Goal: Task Accomplishment & Management: Use online tool/utility

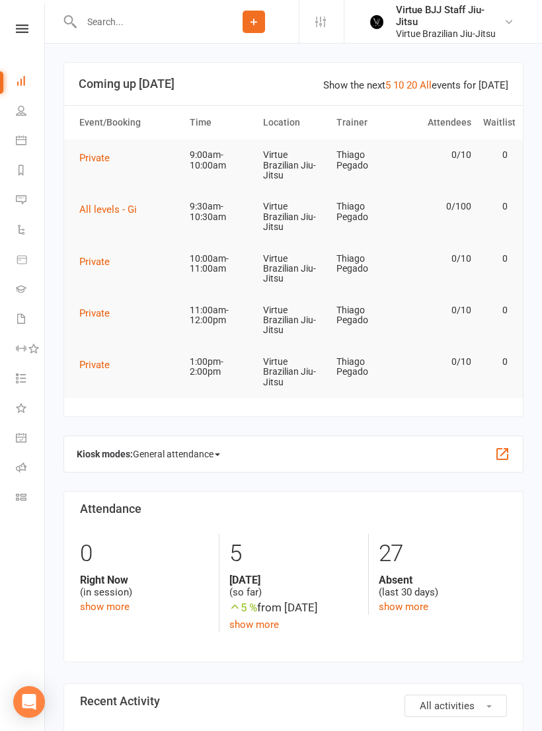
click at [134, 207] on span "All levels - Gi" at bounding box center [107, 209] width 57 height 12
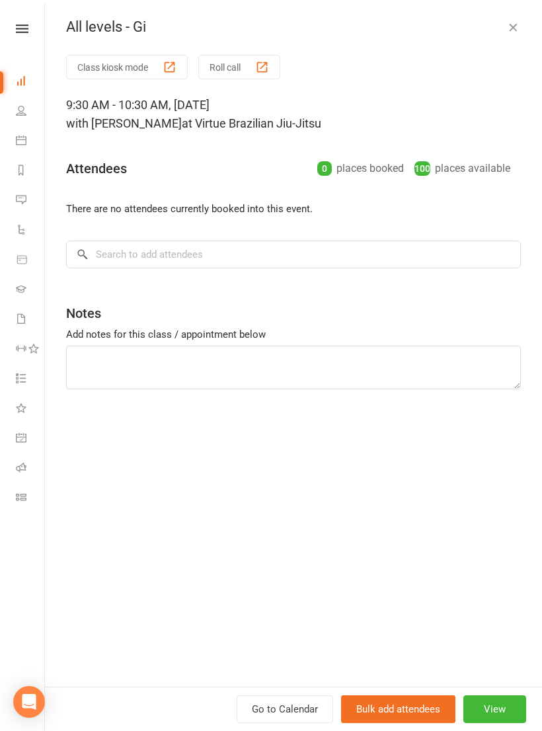
click at [27, 484] on link "Class check-in" at bounding box center [31, 499] width 30 height 30
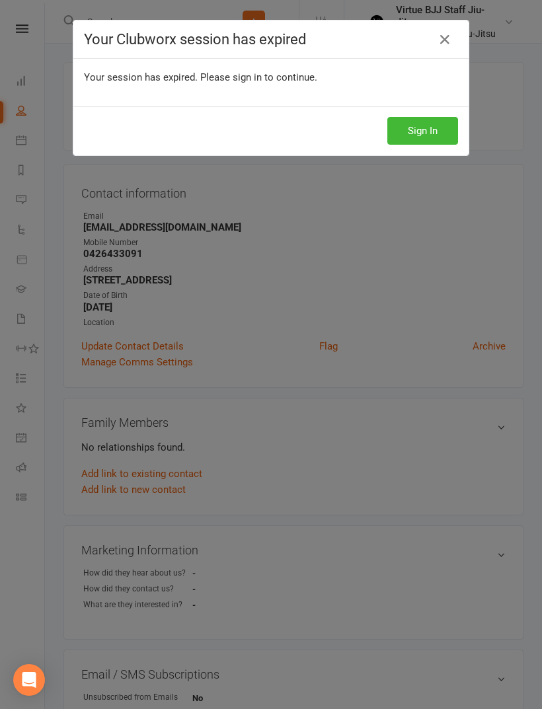
scroll to position [992, 0]
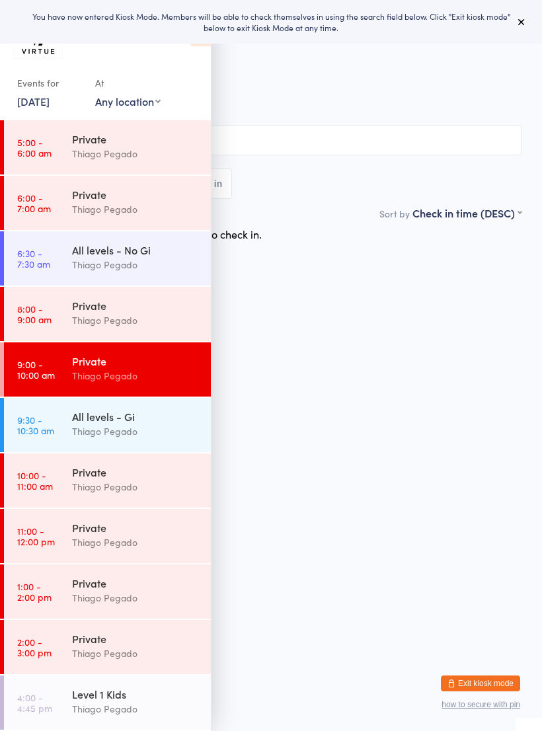
click at [136, 421] on div "All levels - Gi" at bounding box center [136, 416] width 128 height 15
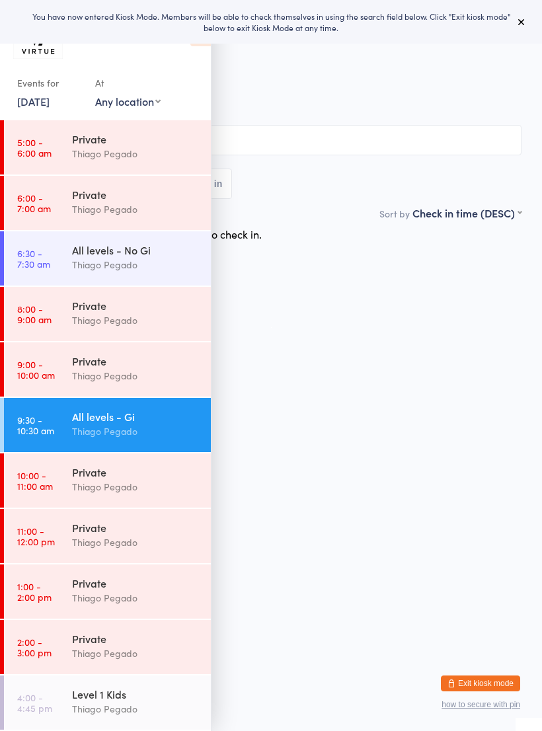
click at [525, 20] on icon at bounding box center [521, 22] width 11 height 11
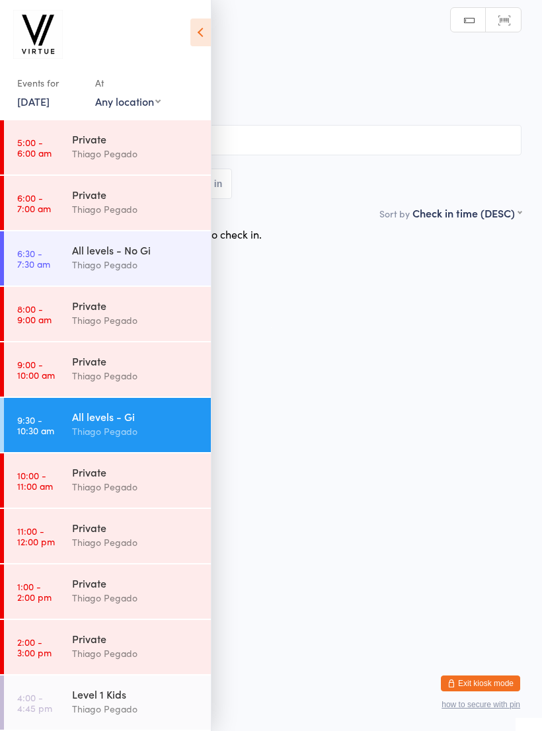
click at [209, 33] on icon at bounding box center [200, 32] width 20 height 28
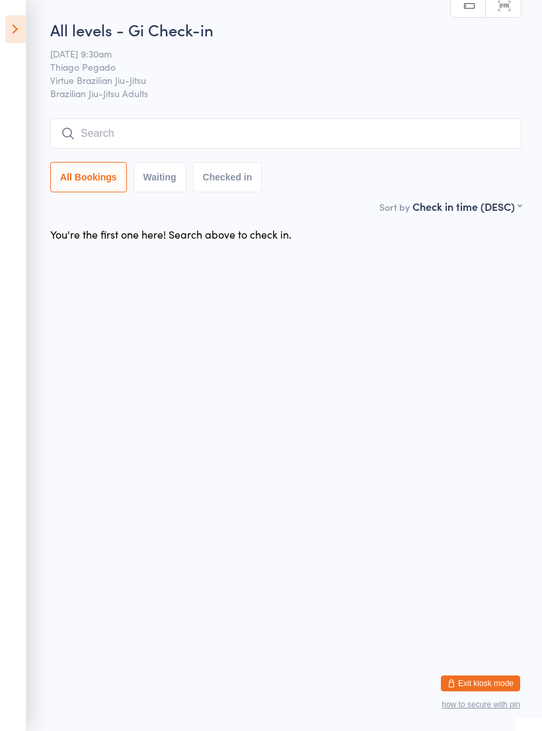
click at [476, 132] on input "search" at bounding box center [285, 133] width 471 height 30
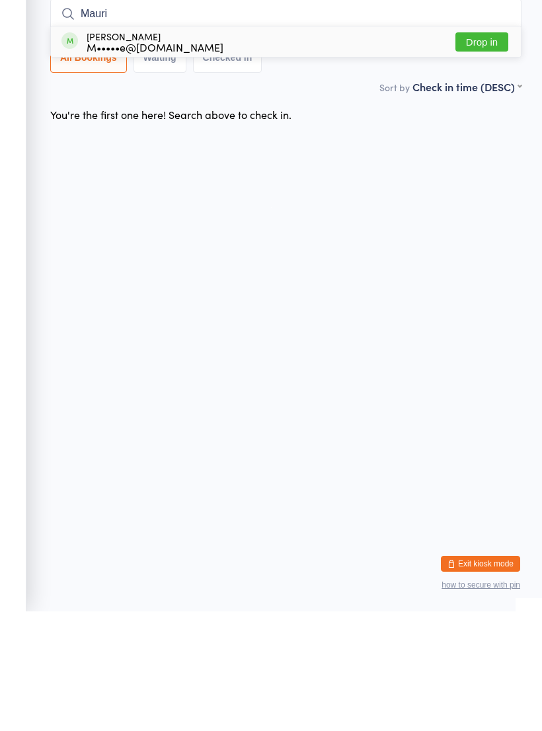
type input "Mauri"
click at [500, 152] on button "Drop in" at bounding box center [481, 161] width 53 height 19
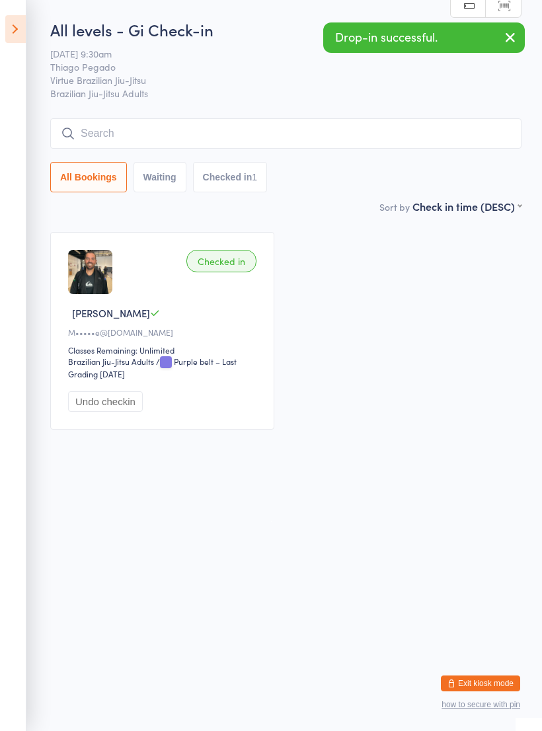
click at [479, 129] on input "search" at bounding box center [285, 133] width 471 height 30
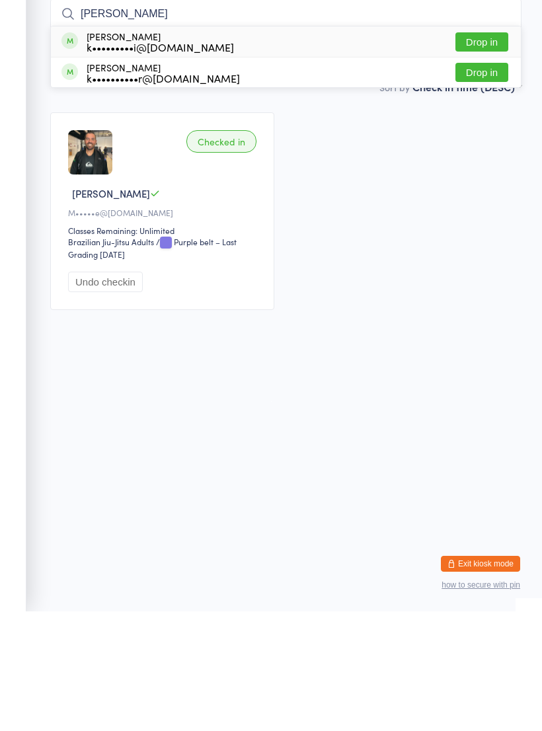
type input "Kai"
click at [494, 152] on button "Drop in" at bounding box center [481, 161] width 53 height 19
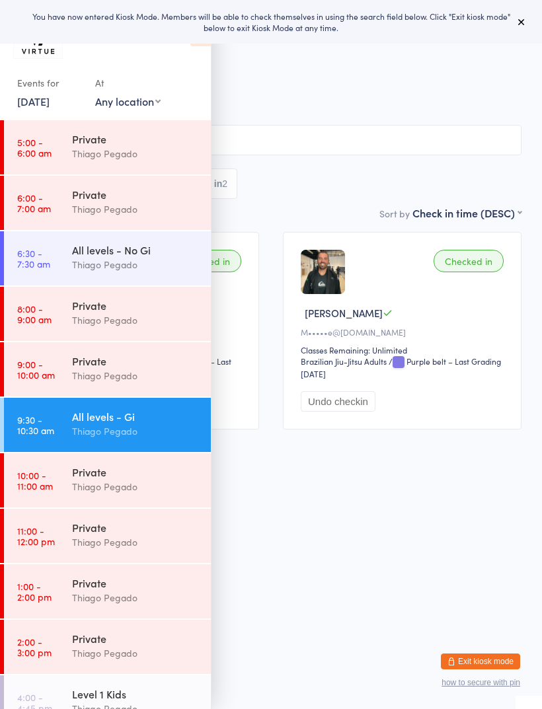
click at [529, 20] on button at bounding box center [521, 22] width 16 height 16
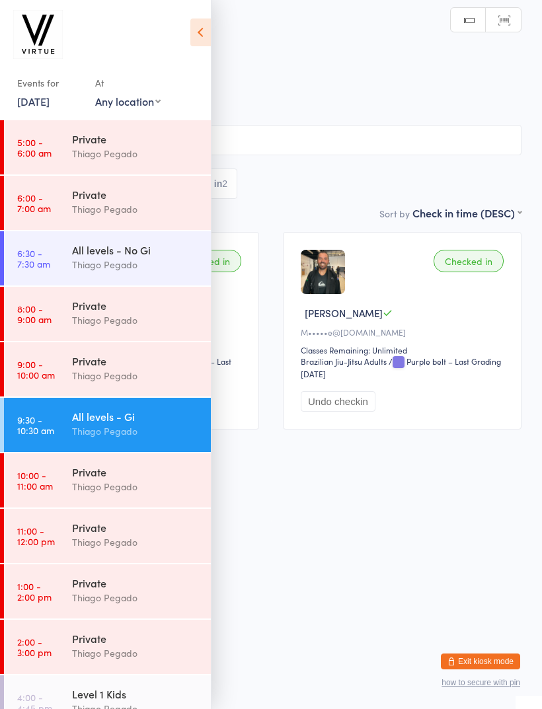
click at [191, 30] on icon at bounding box center [200, 32] width 20 height 28
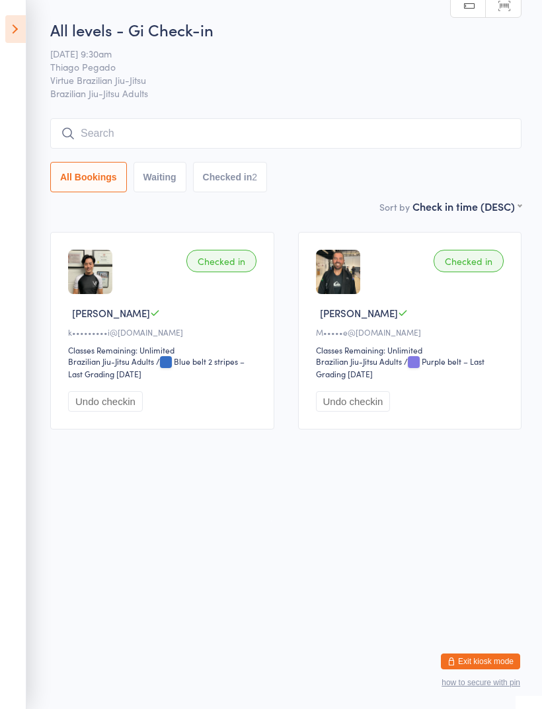
click at [394, 128] on input "search" at bounding box center [285, 133] width 471 height 30
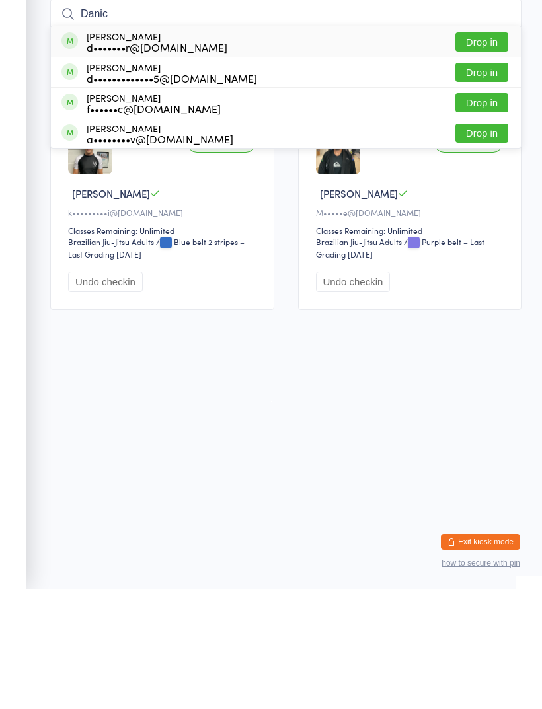
type input "Danic"
click at [488, 152] on button "Drop in" at bounding box center [481, 161] width 53 height 19
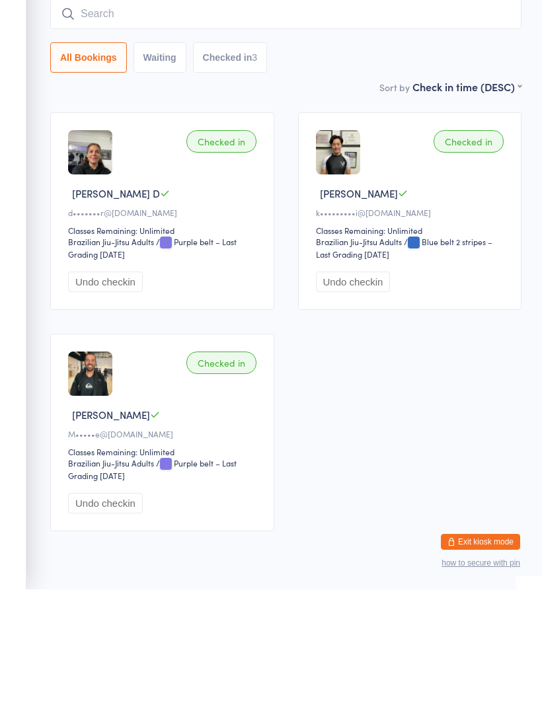
click at [454, 118] on input "search" at bounding box center [285, 133] width 471 height 30
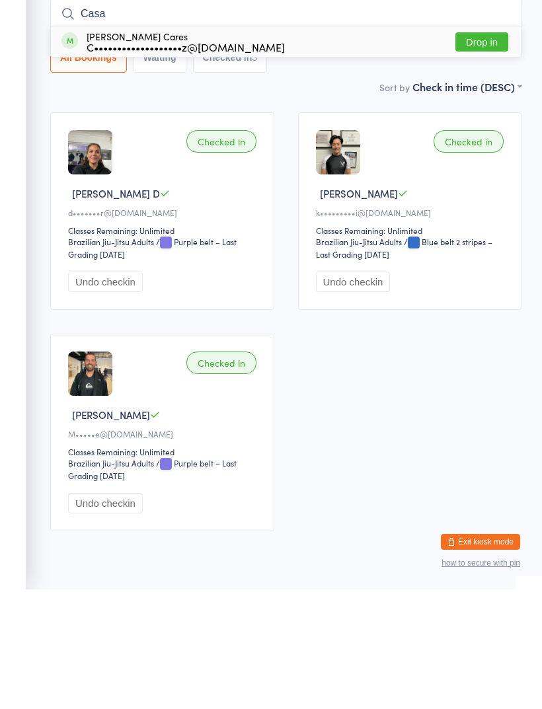
type input "Casa"
click at [493, 152] on button "Drop in" at bounding box center [481, 161] width 53 height 19
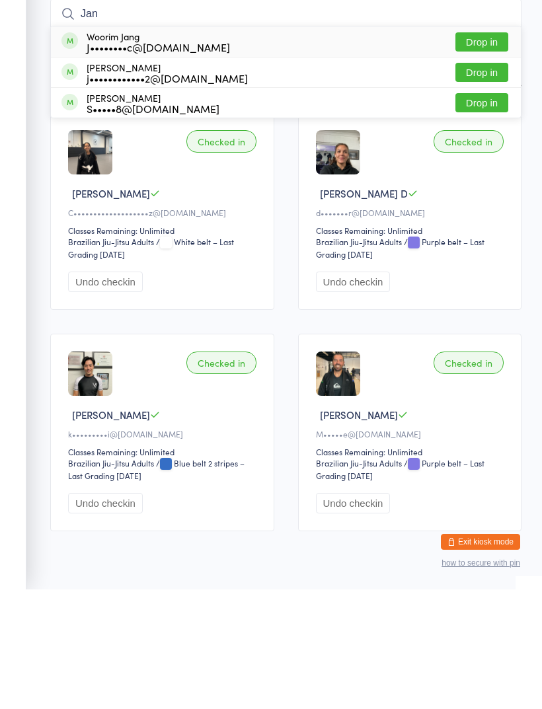
type input "Jan"
click at [491, 182] on button "Drop in" at bounding box center [481, 191] width 53 height 19
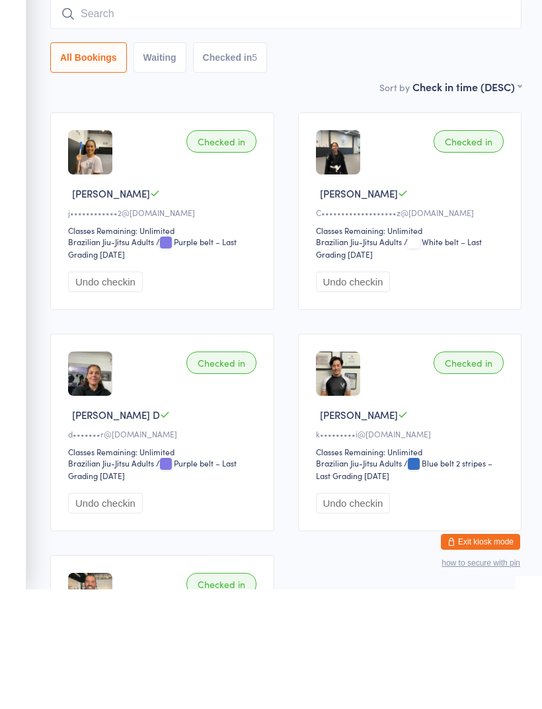
click at [490, 118] on input "search" at bounding box center [285, 133] width 471 height 30
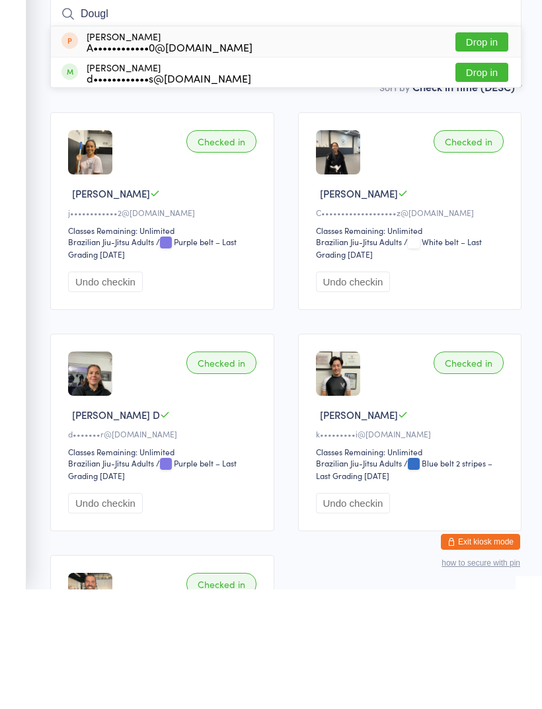
type input "Dougl"
click at [486, 182] on button "Drop in" at bounding box center [481, 191] width 53 height 19
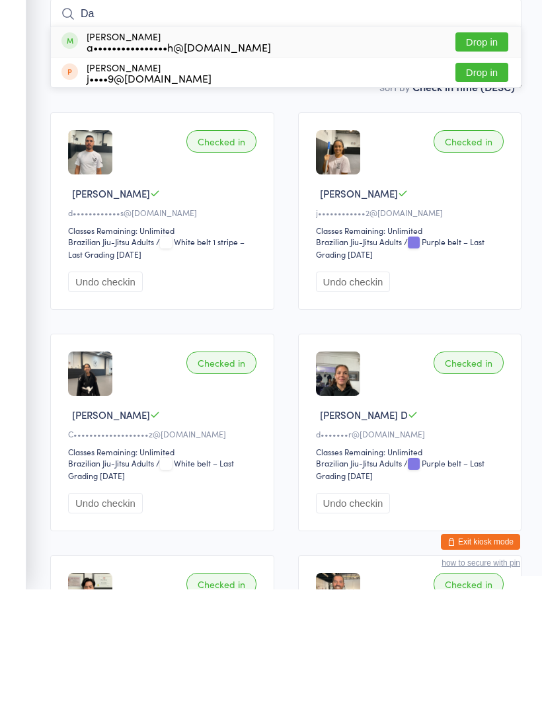
type input "Da"
click at [492, 152] on button "Drop in" at bounding box center [481, 161] width 53 height 19
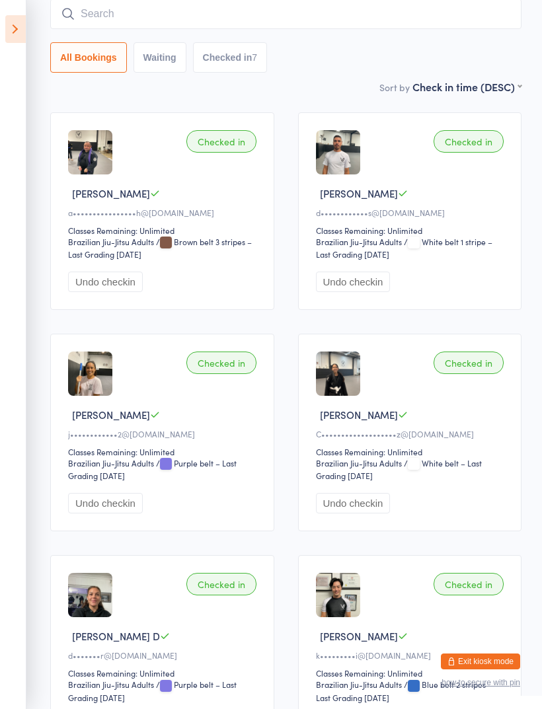
click at [486, 21] on input "search" at bounding box center [285, 14] width 471 height 30
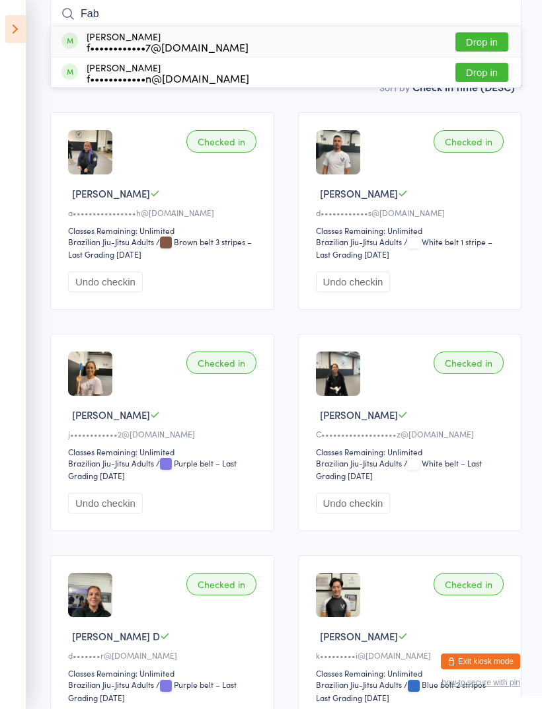
type input "Fab"
click at [492, 75] on button "Drop in" at bounding box center [481, 72] width 53 height 19
